Goal: Check status: Check status

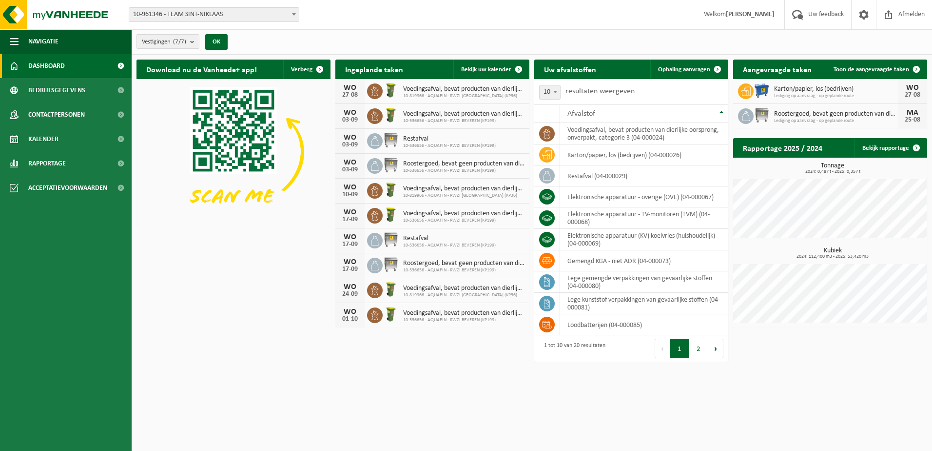
click at [196, 41] on b "submit" at bounding box center [194, 42] width 9 height 14
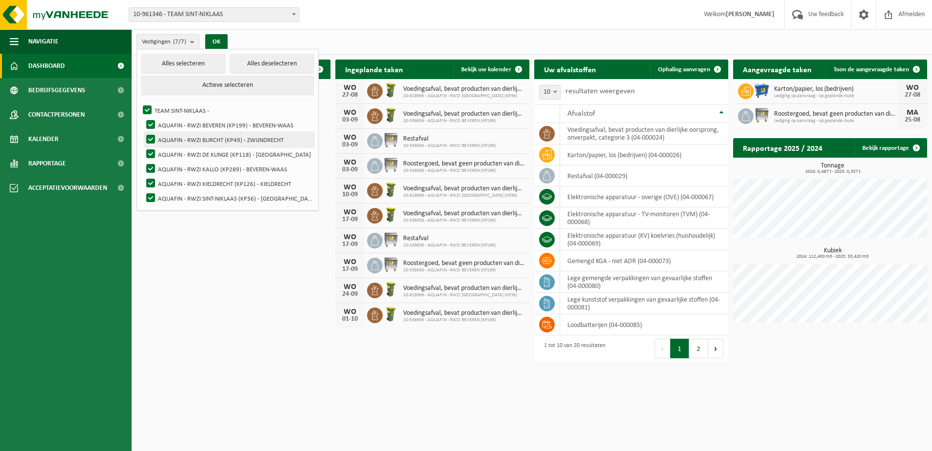
click at [151, 138] on label "AQUAFIN - RWZI BURCHT (KP49) - ZWIJNDRECHT" at bounding box center [229, 139] width 170 height 15
click at [143, 132] on input "AQUAFIN - RWZI BURCHT (KP49) - ZWIJNDRECHT" at bounding box center [142, 132] width 0 height 0
checkbox input "false"
click at [151, 154] on label "AQUAFIN - RWZI DE KLINGE (KP118) - [GEOGRAPHIC_DATA]" at bounding box center [229, 154] width 170 height 15
click at [143, 147] on input "AQUAFIN - RWZI DE KLINGE (KP118) - [GEOGRAPHIC_DATA]" at bounding box center [142, 146] width 0 height 0
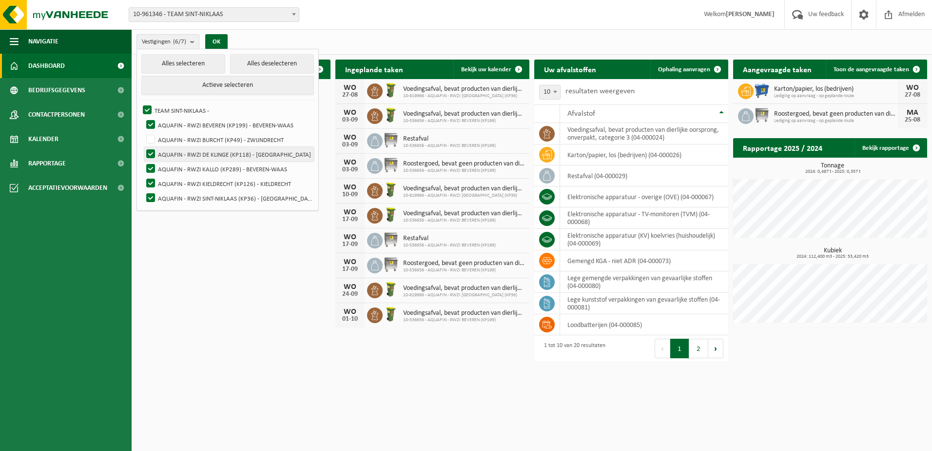
checkbox input "false"
click at [152, 165] on label "AQUAFIN - RWZI KALLO (KP289) - BEVEREN-WAAS" at bounding box center [229, 168] width 170 height 15
click at [143, 161] on input "AQUAFIN - RWZI KALLO (KP289) - BEVEREN-WAAS" at bounding box center [142, 161] width 0 height 0
checkbox input "false"
click at [152, 180] on label "AQUAFIN - RWZI KIELDRECHT (KP126) - KIELDRECHT" at bounding box center [229, 183] width 170 height 15
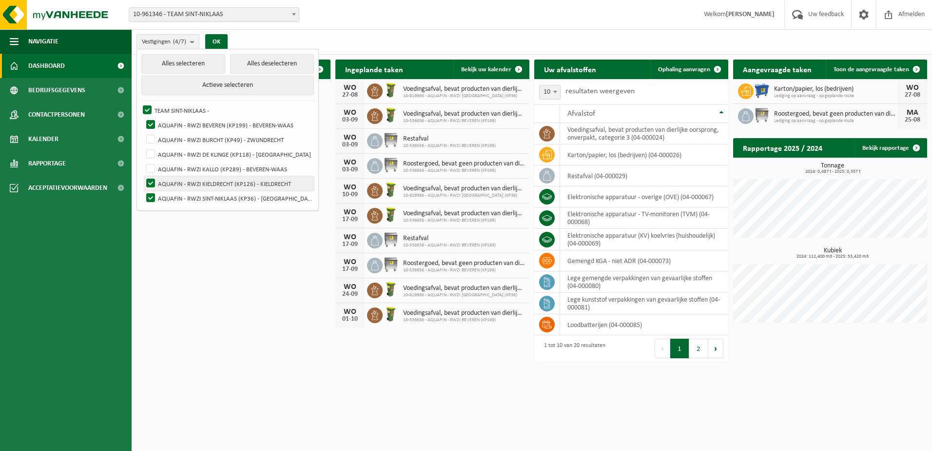
click at [143, 176] on input "AQUAFIN - RWZI KIELDRECHT (KP126) - KIELDRECHT" at bounding box center [142, 176] width 0 height 0
checkbox input "false"
click at [153, 197] on label "AQUAFIN - RWZI SINT-NIKLAAS (KP36) - [GEOGRAPHIC_DATA]" at bounding box center [229, 198] width 170 height 15
click at [143, 191] on input "AQUAFIN - RWZI SINT-NIKLAAS (KP36) - [GEOGRAPHIC_DATA]" at bounding box center [142, 190] width 0 height 0
checkbox input "false"
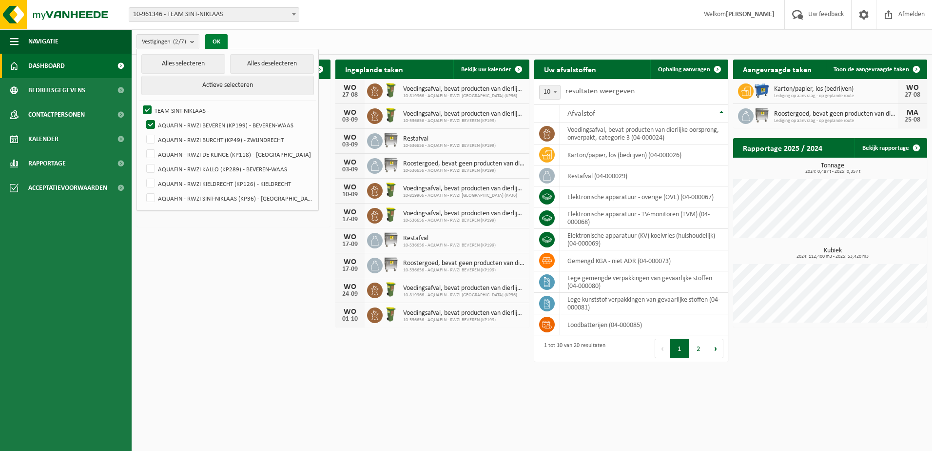
click at [220, 39] on button "OK" at bounding box center [216, 42] width 22 height 16
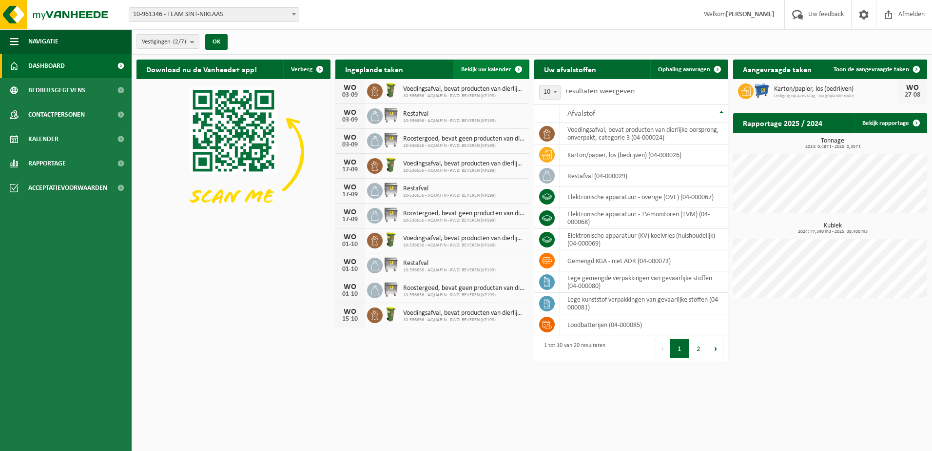
click at [488, 64] on link "Bekijk uw kalender" at bounding box center [490, 69] width 75 height 20
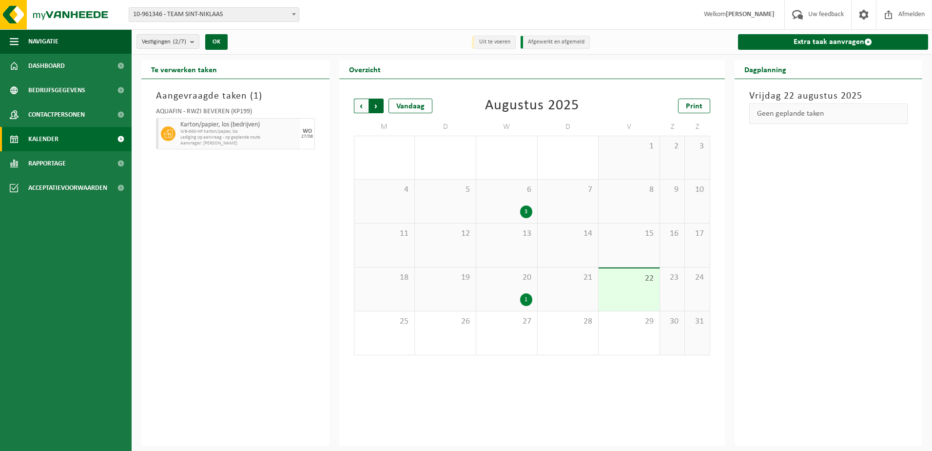
click at [357, 103] on span "Vorige" at bounding box center [361, 105] width 15 height 15
click at [521, 205] on div "3" at bounding box center [506, 211] width 51 height 13
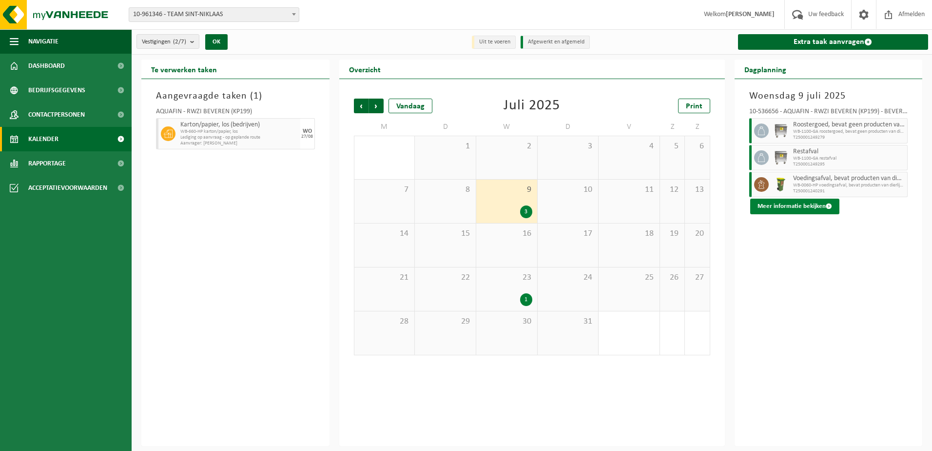
click at [793, 204] on button "Meer informatie bekijken" at bounding box center [794, 206] width 89 height 16
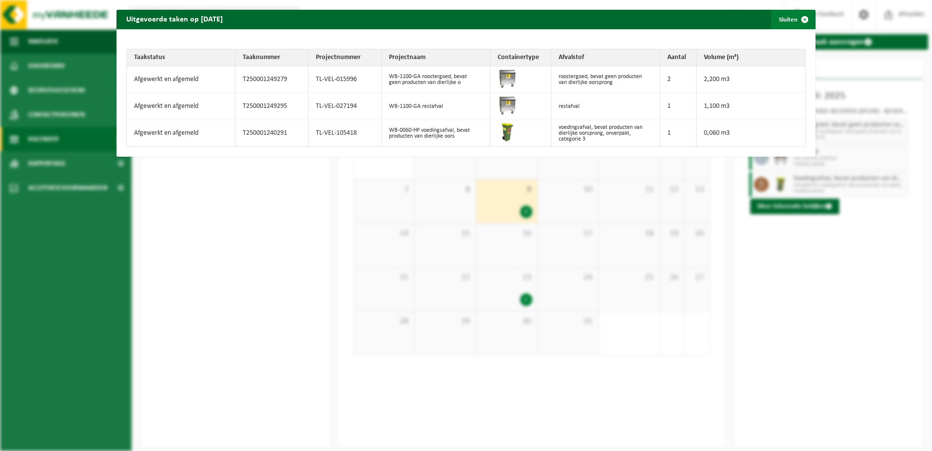
click at [784, 14] on button "Sluiten" at bounding box center [792, 20] width 43 height 20
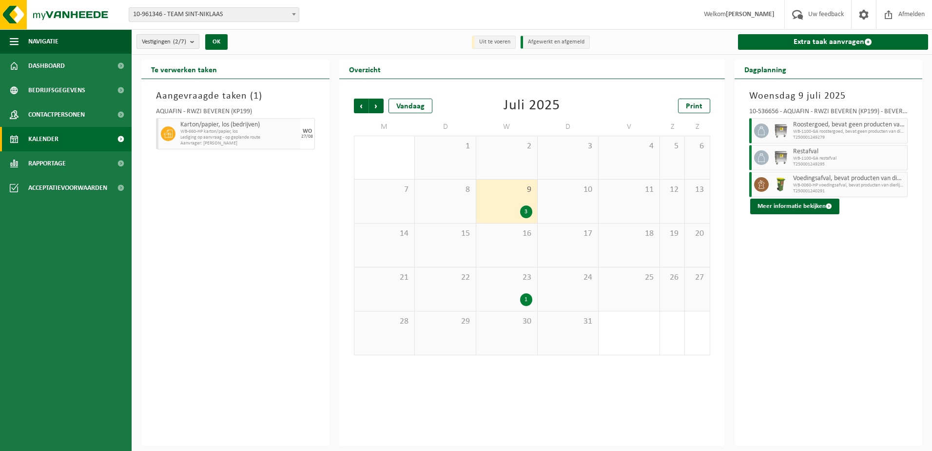
click at [195, 41] on b "submit" at bounding box center [194, 42] width 9 height 14
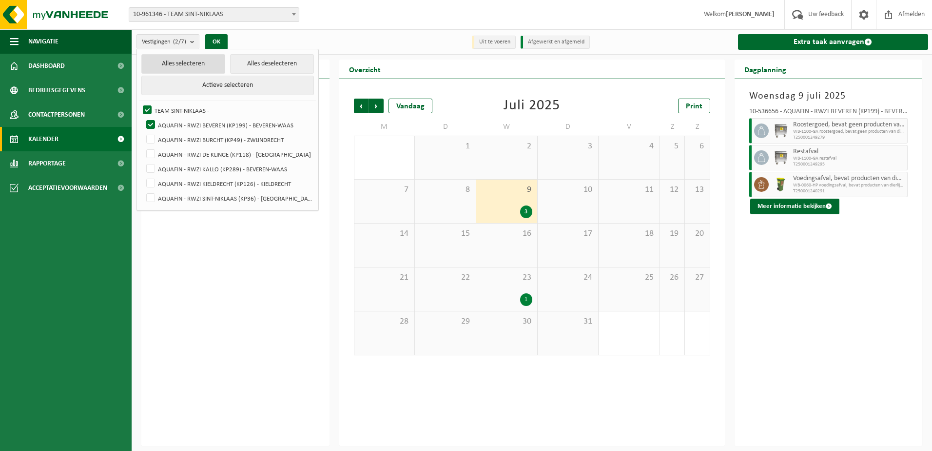
click at [171, 64] on button "Alles selecteren" at bounding box center [183, 64] width 84 height 20
checkbox input "true"
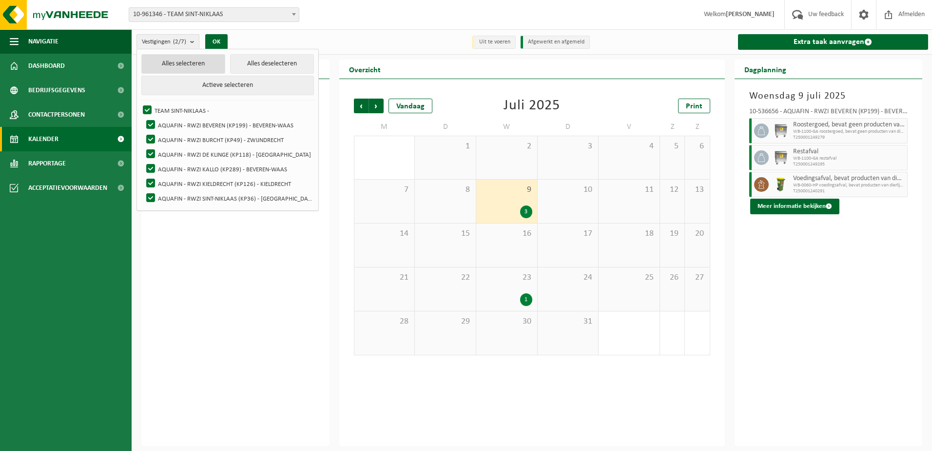
checkbox input "true"
click at [152, 121] on label "AQUAFIN - RWZI BEVEREN (KP199) - BEVEREN-WAAS" at bounding box center [229, 125] width 170 height 15
click at [143, 118] on input "AQUAFIN - RWZI BEVEREN (KP199) - BEVEREN-WAAS" at bounding box center [142, 117] width 0 height 0
checkbox input "false"
